Goal: Task Accomplishment & Management: Complete application form

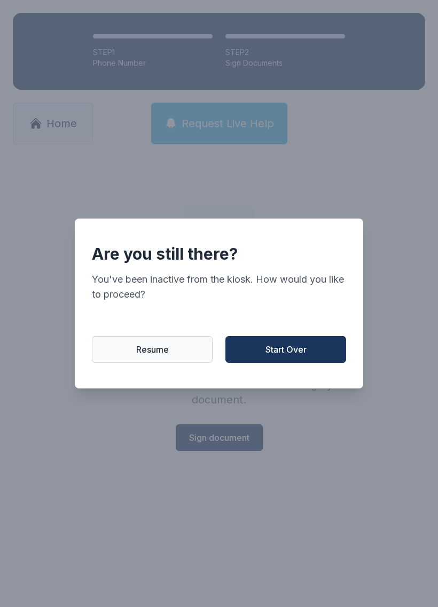
click at [296, 349] on span "Start Over" at bounding box center [285, 349] width 41 height 13
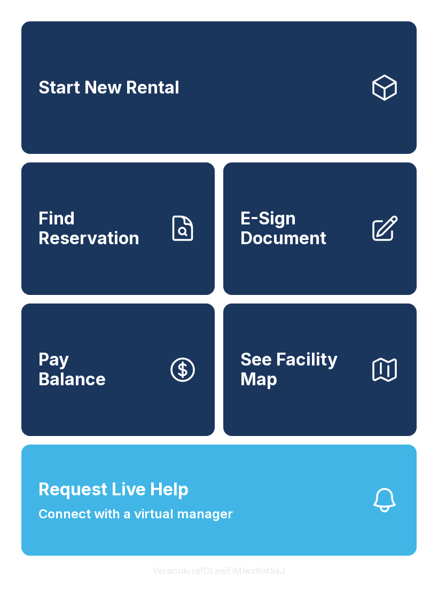
click at [308, 279] on link "E-Sign Document" at bounding box center [319, 228] width 193 height 132
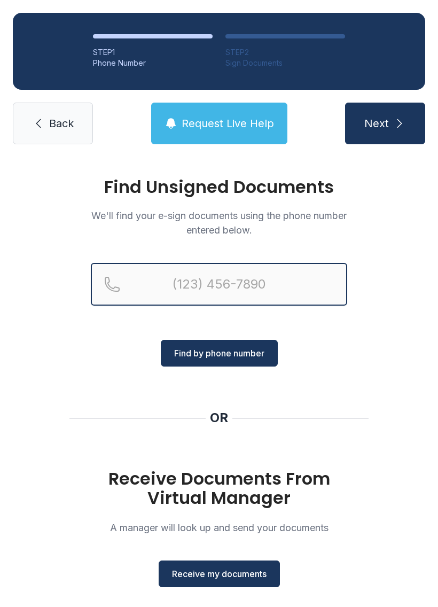
click at [212, 279] on input "Reservation phone number" at bounding box center [219, 284] width 256 height 43
type input "[PHONE_NUMBER]"
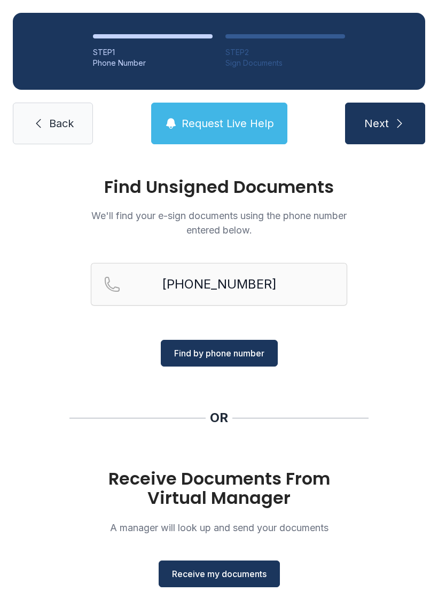
click at [371, 360] on div "Find Unsigned Documents We'll find your e-sign documents using the phone number…" at bounding box center [219, 393] width 438 height 473
click at [254, 351] on span "Find by phone number" at bounding box center [219, 353] width 90 height 13
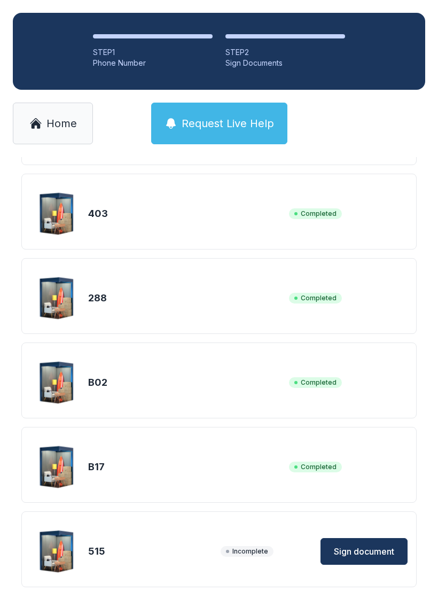
scroll to position [334, 0]
click at [382, 555] on span "Sign document" at bounding box center [364, 551] width 60 height 13
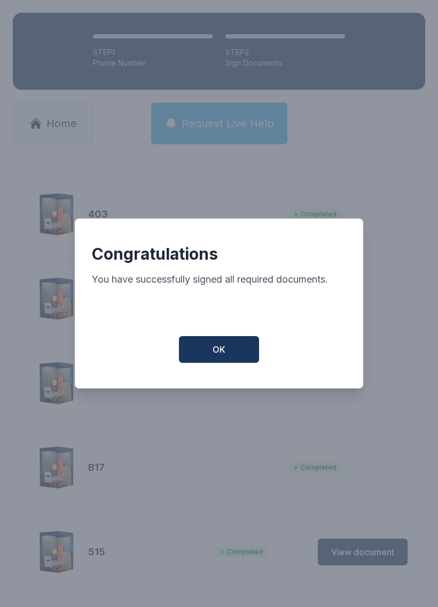
click at [240, 351] on button "OK" at bounding box center [219, 349] width 80 height 27
